Goal: Communication & Community: Answer question/provide support

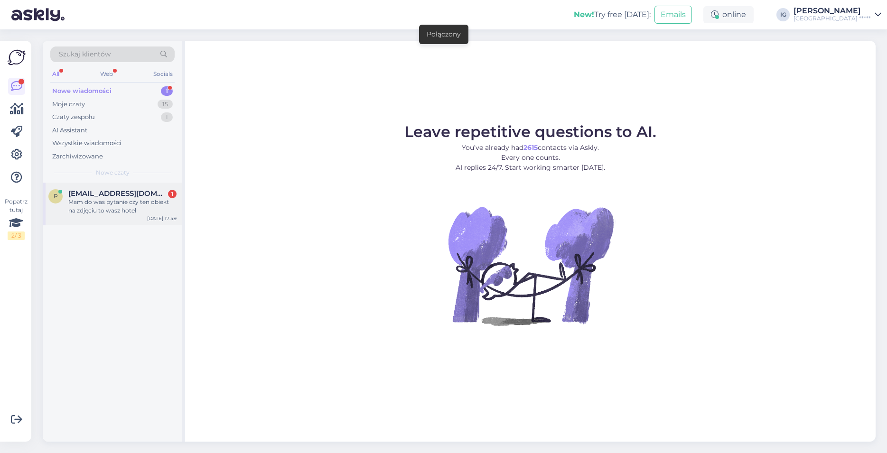
click at [117, 200] on div "Mam do was pytanie czy ten obiekt na zdjęciu to wasz hotel" at bounding box center [122, 206] width 108 height 17
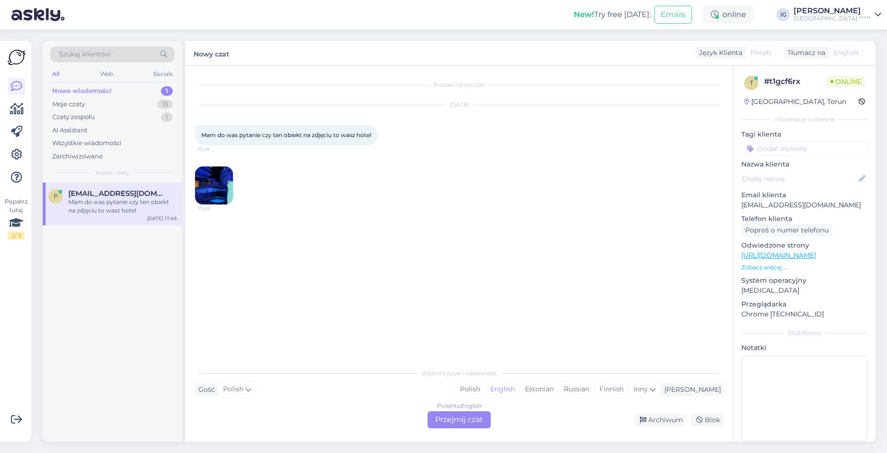
click at [222, 184] on img at bounding box center [214, 186] width 38 height 38
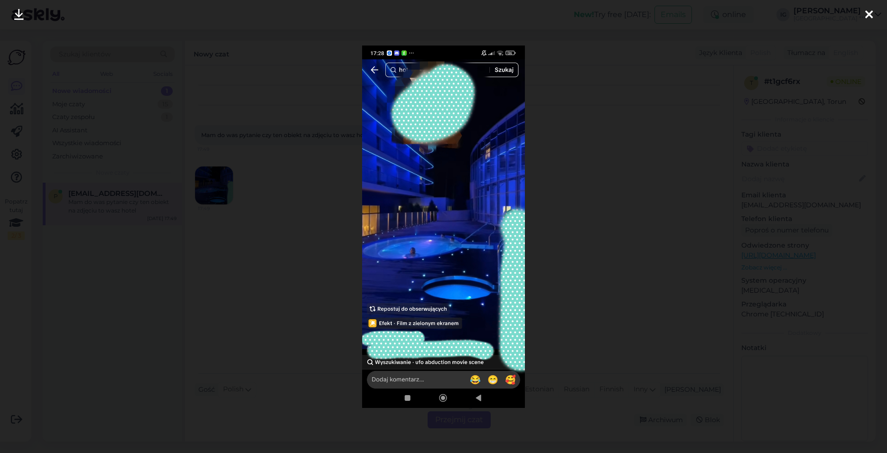
click at [874, 11] on div at bounding box center [868, 15] width 19 height 30
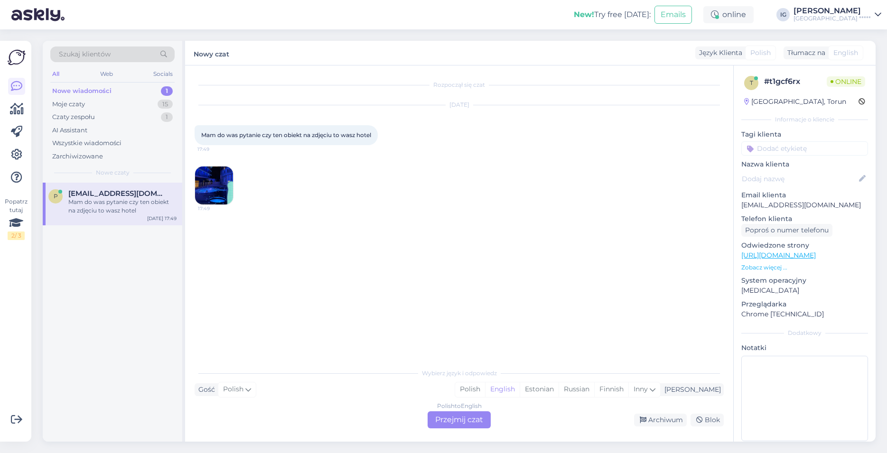
click at [451, 422] on div "Polish to English Przejmij czat" at bounding box center [459, 419] width 63 height 17
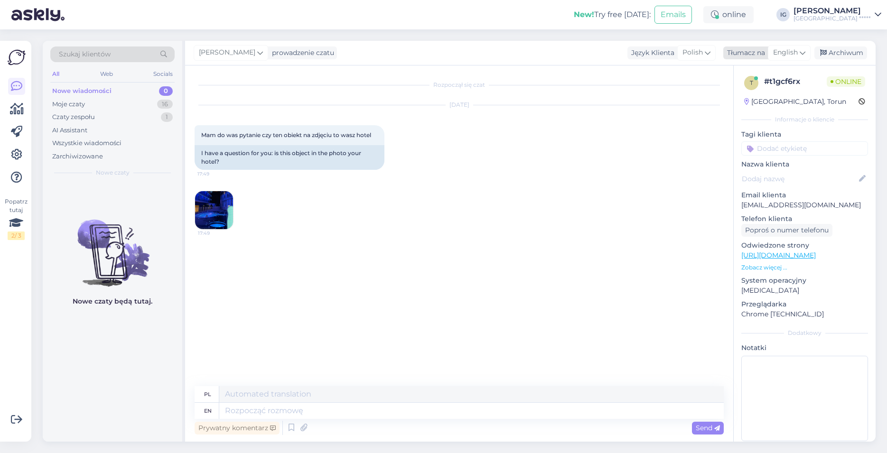
click at [783, 52] on span "English" at bounding box center [785, 52] width 25 height 10
type input "po"
click at [754, 94] on link "Polish" at bounding box center [767, 94] width 104 height 15
click at [265, 409] on textarea at bounding box center [459, 409] width 529 height 20
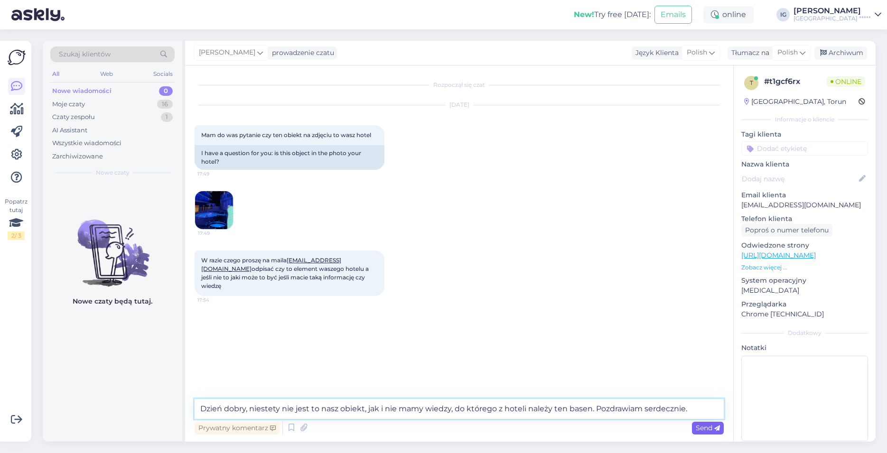
type textarea "Dzień dobry, niestety nie jest to nasz obiekt, jak i nie mamy wiedzy, do któreg…"
click at [705, 426] on span "Send" at bounding box center [708, 428] width 24 height 9
